Goal: Navigation & Orientation: Find specific page/section

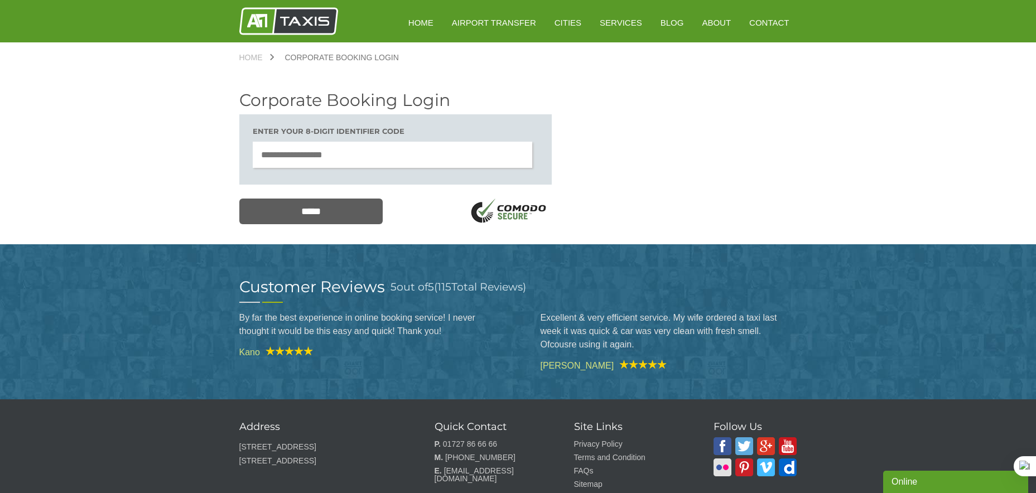
click at [308, 17] on img at bounding box center [288, 21] width 99 height 28
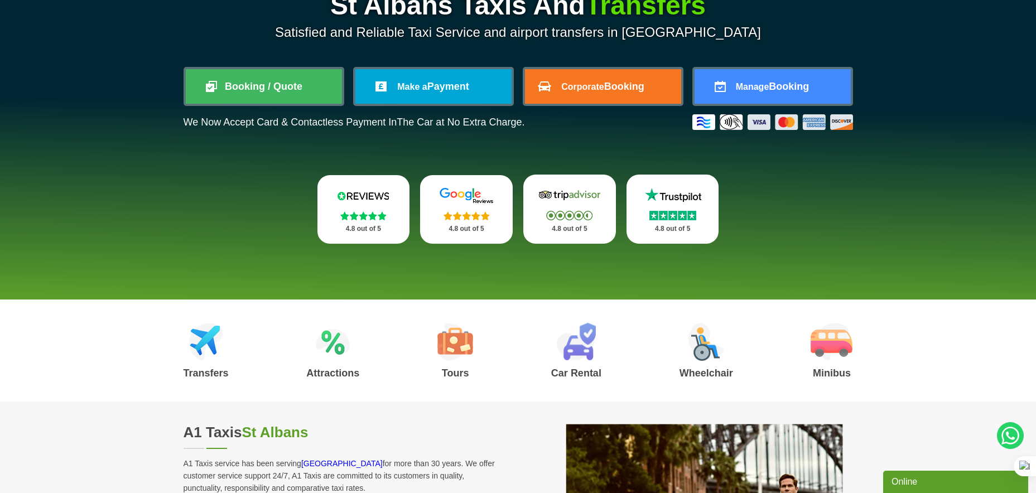
scroll to position [200, 0]
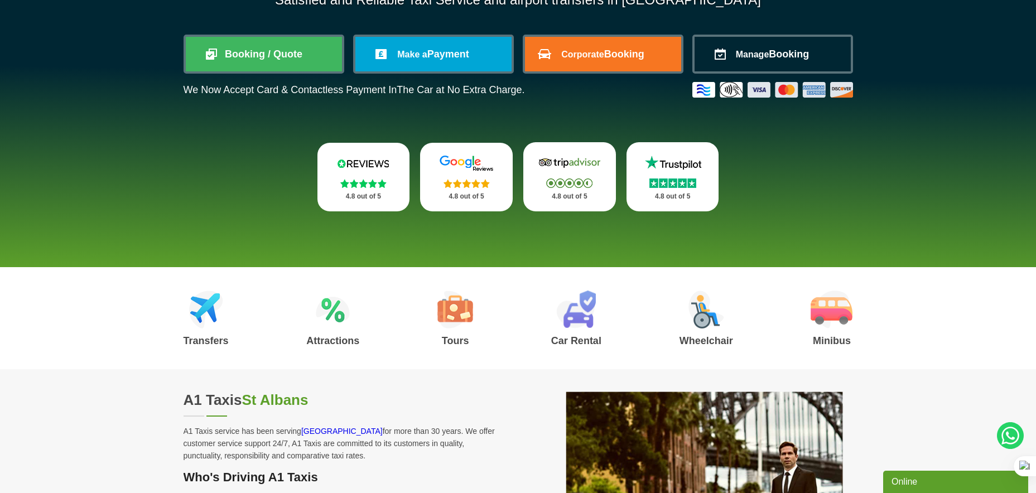
click at [747, 61] on link "Manage Booking" at bounding box center [772, 54] width 156 height 35
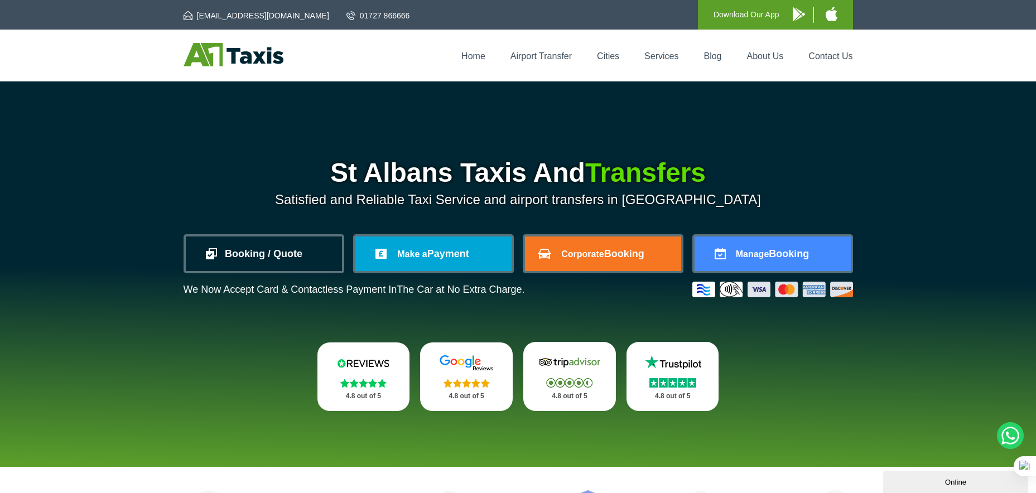
click at [259, 248] on link "Booking / Quote" at bounding box center [264, 254] width 156 height 35
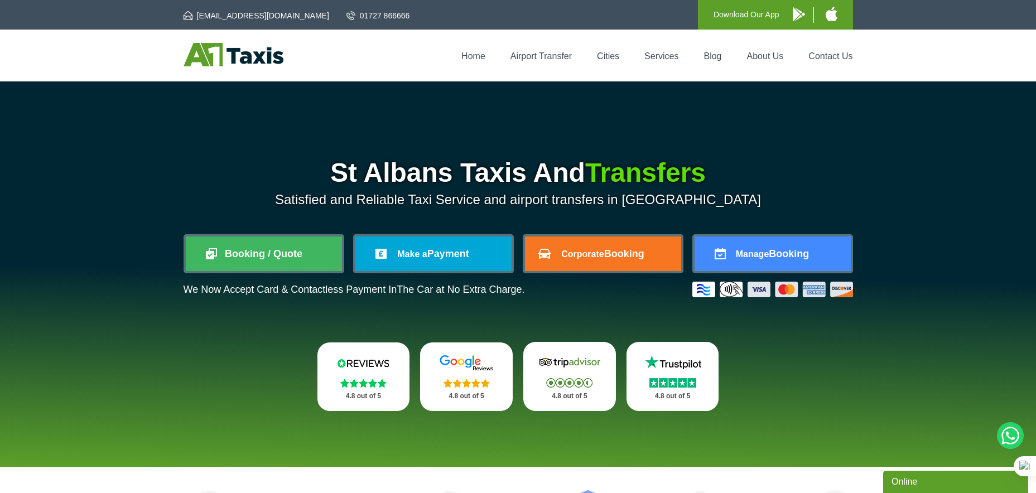
click at [220, 62] on img at bounding box center [234, 54] width 100 height 23
click at [472, 51] on link "Home" at bounding box center [473, 55] width 24 height 9
click at [75, 143] on div "St Albans Taxis And Transfers Satisfied and Reliable Taxi Service and airport t…" at bounding box center [518, 273] width 1036 height 385
click at [189, 350] on div "St Albans Taxis And Transfers Satisfied and Reliable Taxi Service and airport t…" at bounding box center [518, 286] width 669 height 252
click at [223, 344] on div "St Albans Taxis And Transfers Satisfied and Reliable Taxi Service and airport t…" at bounding box center [518, 286] width 669 height 252
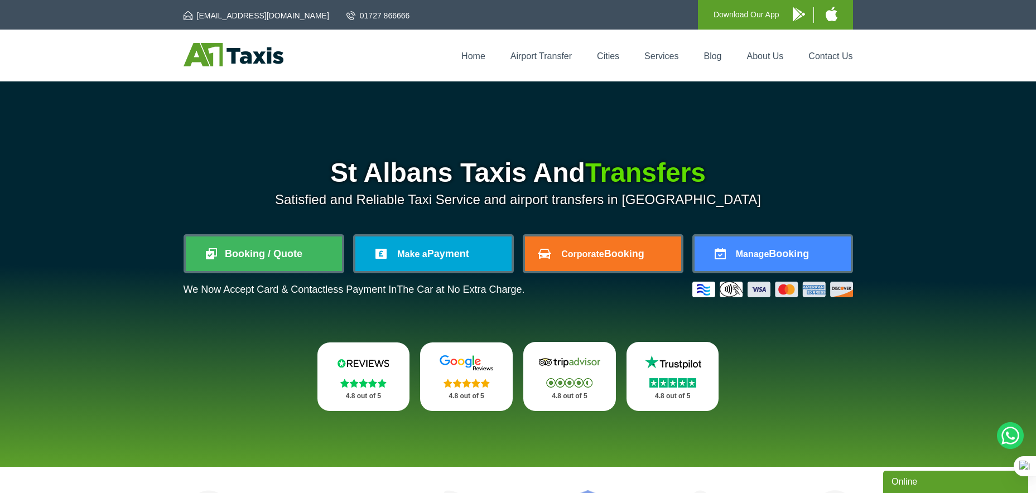
click at [276, 313] on div "St Albans Taxis And Transfers Satisfied and Reliable Taxi Service and airport t…" at bounding box center [518, 286] width 669 height 252
click at [359, 325] on div "St Albans Taxis And Transfers Satisfied and Reliable Taxi Service and airport t…" at bounding box center [518, 286] width 669 height 252
click at [801, 162] on h1 "St Albans Taxis And Transfers" at bounding box center [518, 173] width 669 height 27
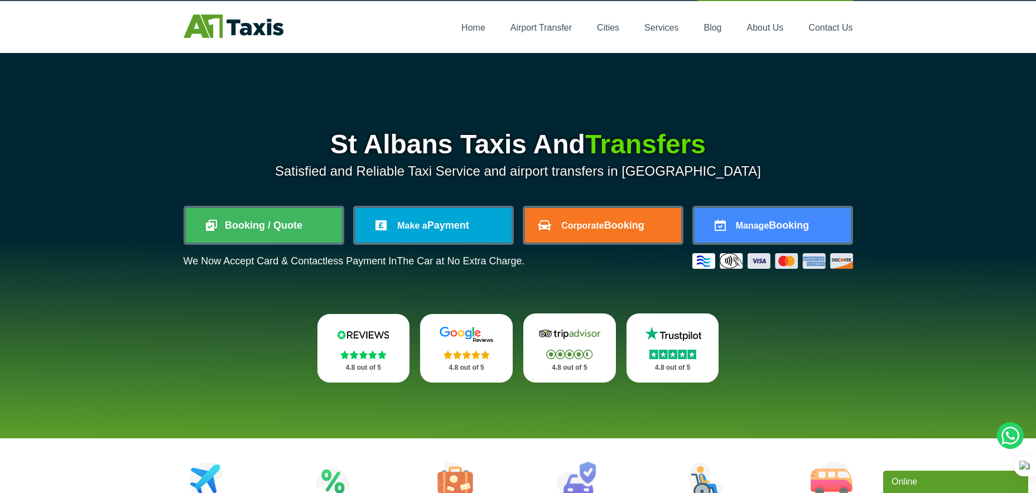
scroll to position [28, 0]
click at [814, 149] on h1 "St Albans Taxis And Transfers" at bounding box center [518, 144] width 669 height 27
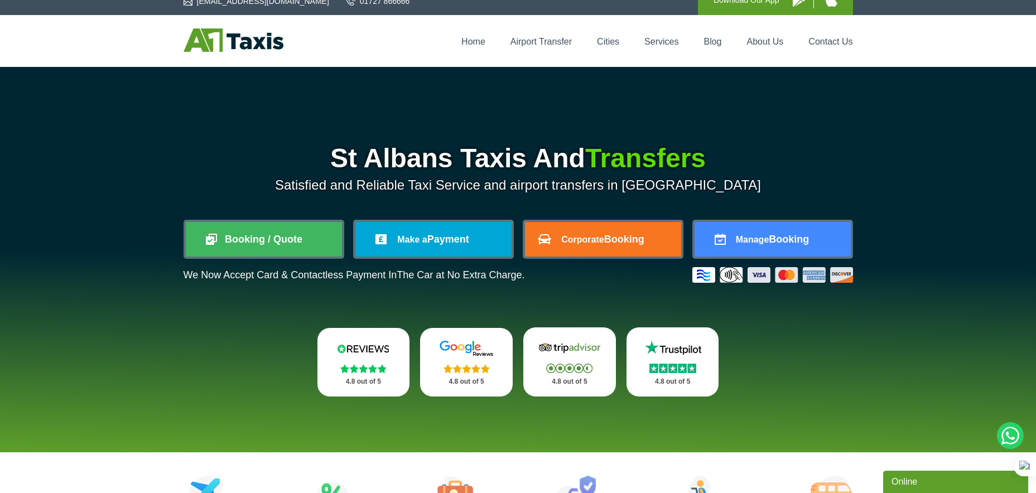
scroll to position [0, 0]
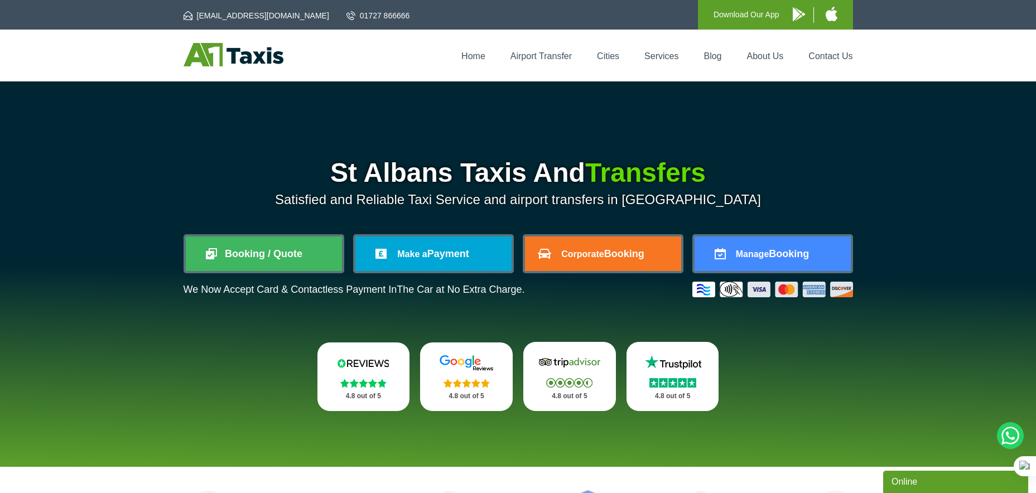
click at [963, 253] on div "St Albans Taxis And Transfers Satisfied and Reliable Taxi Service and airport t…" at bounding box center [518, 273] width 1036 height 385
click at [104, 151] on div "St Albans Taxis And Transfers Satisfied and Reliable Taxi Service and airport t…" at bounding box center [518, 273] width 1036 height 385
click at [663, 54] on link "Services" at bounding box center [661, 55] width 34 height 9
click at [940, 146] on div "St Albans Taxis And Transfers Satisfied and Reliable Taxi Service and airport t…" at bounding box center [518, 273] width 1036 height 385
click at [935, 177] on div "St Albans Taxis And Transfers Satisfied and Reliable Taxi Service and airport t…" at bounding box center [518, 273] width 1036 height 385
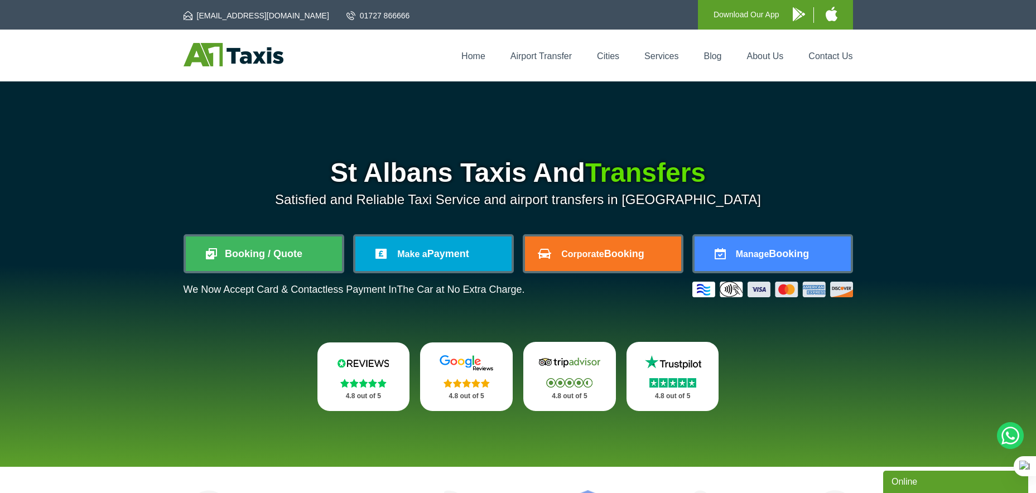
click at [962, 234] on div "St Albans Taxis And Transfers Satisfied and Reliable Taxi Service and airport t…" at bounding box center [518, 273] width 1036 height 385
